Goal: Task Accomplishment & Management: Manage account settings

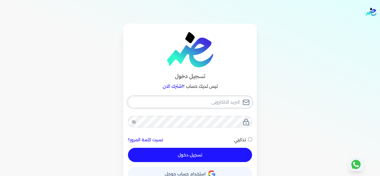
type input "hello@ensoulify.com"
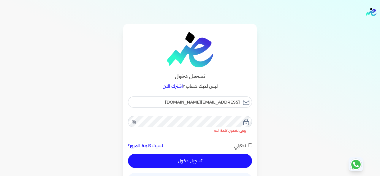
click at [203, 154] on button "تسجيل دخول" at bounding box center [190, 161] width 124 height 14
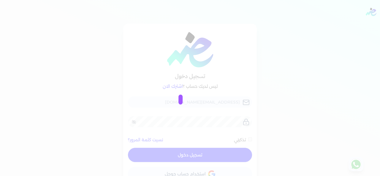
checkbox input "false"
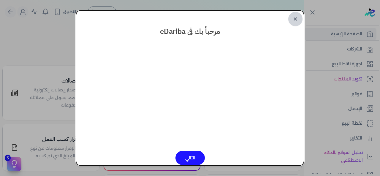
click at [292, 21] on link "✕" at bounding box center [295, 19] width 14 height 14
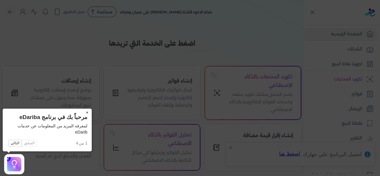
click at [85, 113] on button "×" at bounding box center [86, 113] width 9 height 8
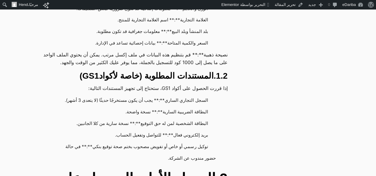
scroll to position [386, 0]
